Goal: Check status: Check status

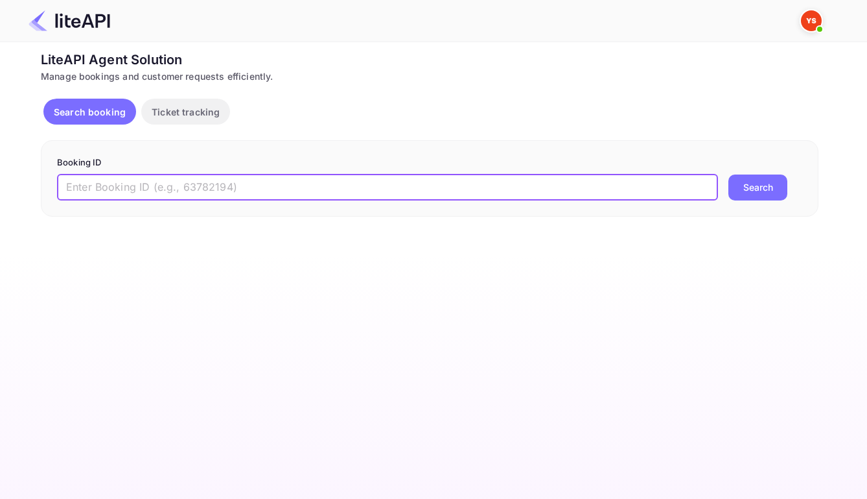
click at [480, 191] on input "text" at bounding box center [387, 187] width 661 height 26
paste input "8227217"
type input "8227217"
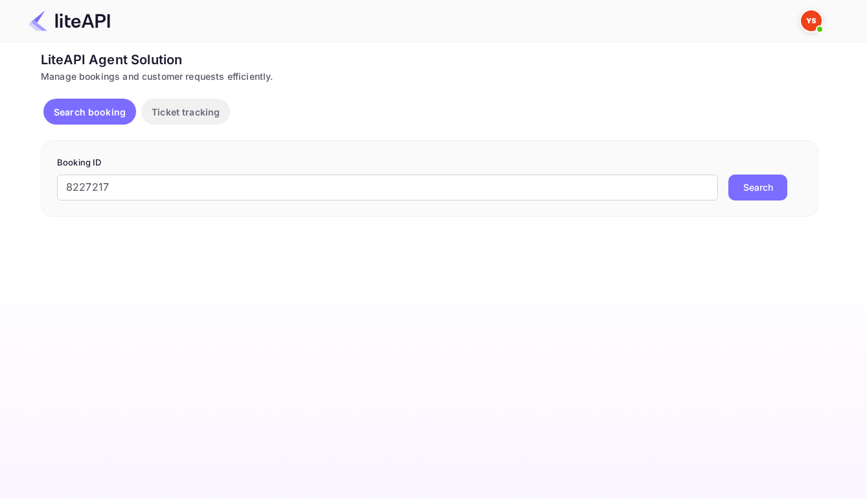
click at [768, 186] on button "Search" at bounding box center [758, 187] width 59 height 26
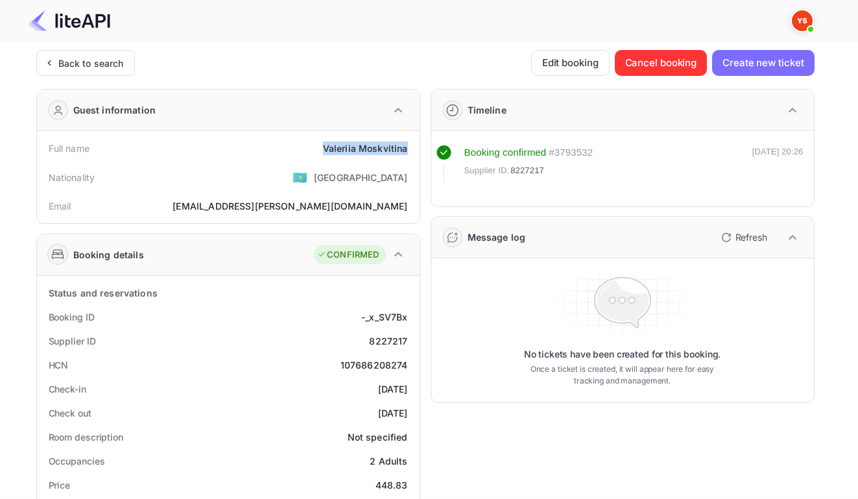
drag, startPoint x: 322, startPoint y: 150, endPoint x: 404, endPoint y: 158, distance: 82.8
click at [404, 158] on div "Full name Valeriia Moskvitina" at bounding box center [228, 148] width 372 height 24
copy div "Valeriia Moskvitina"
drag, startPoint x: 357, startPoint y: 326, endPoint x: 404, endPoint y: 329, distance: 46.7
click at [404, 329] on div "Booking ID -_x_SV7Bx" at bounding box center [228, 317] width 372 height 24
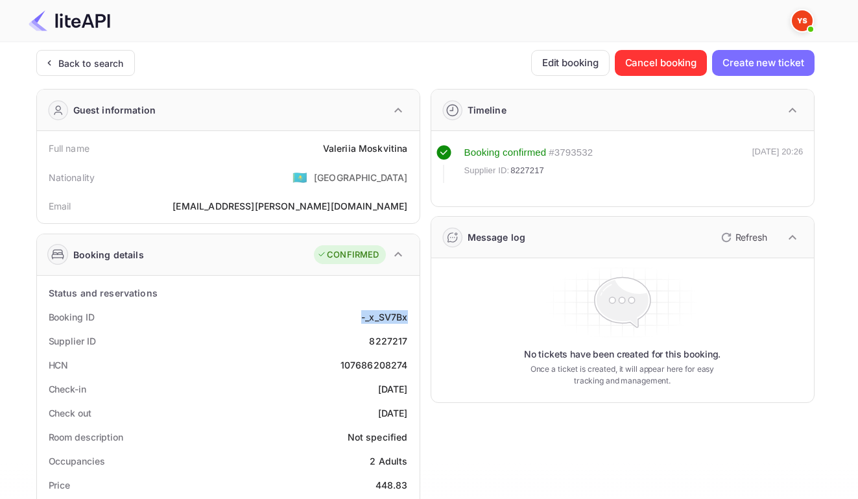
copy div "-_x_SV7Bx"
click at [381, 347] on div "8227217" at bounding box center [388, 341] width 38 height 14
copy div "8227217"
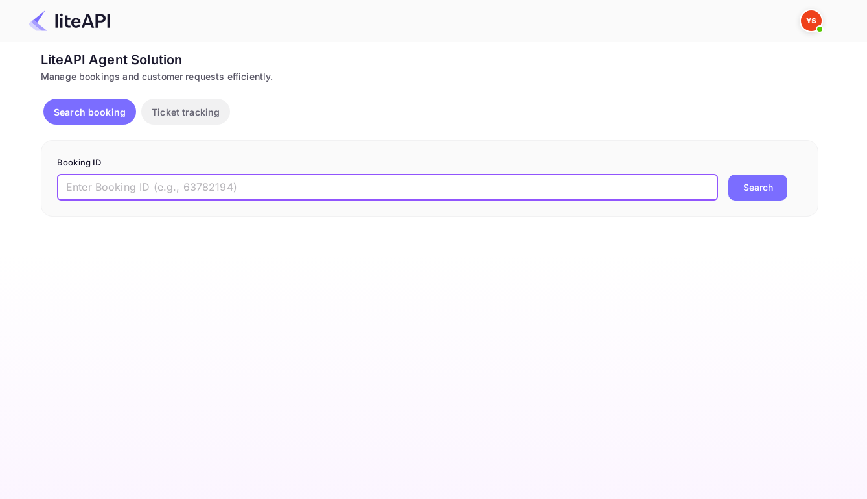
click at [305, 191] on input "text" at bounding box center [387, 187] width 661 height 26
paste input "8227217"
type input "8227217"
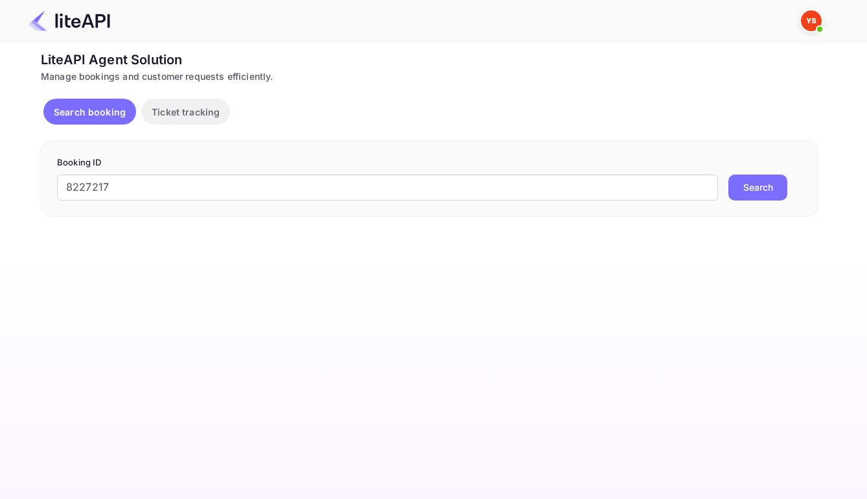
click at [758, 196] on button "Search" at bounding box center [758, 187] width 59 height 26
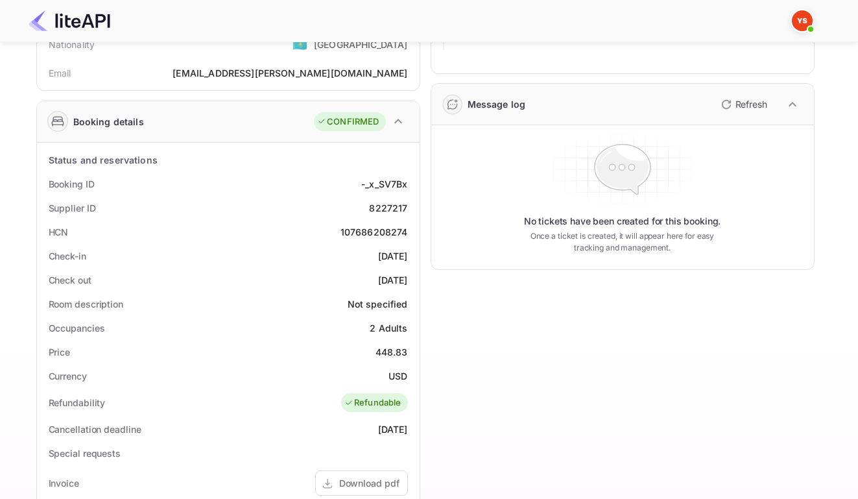
scroll to position [145, 0]
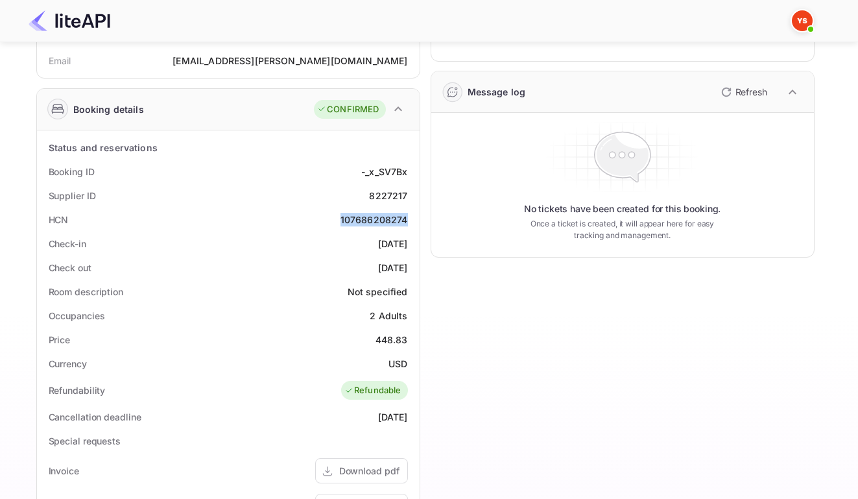
drag, startPoint x: 337, startPoint y: 228, endPoint x: 406, endPoint y: 231, distance: 69.4
click at [406, 231] on div "HCN 107686208274" at bounding box center [228, 219] width 372 height 24
copy div "107686208274"
